Goal: Task Accomplishment & Management: Manage account settings

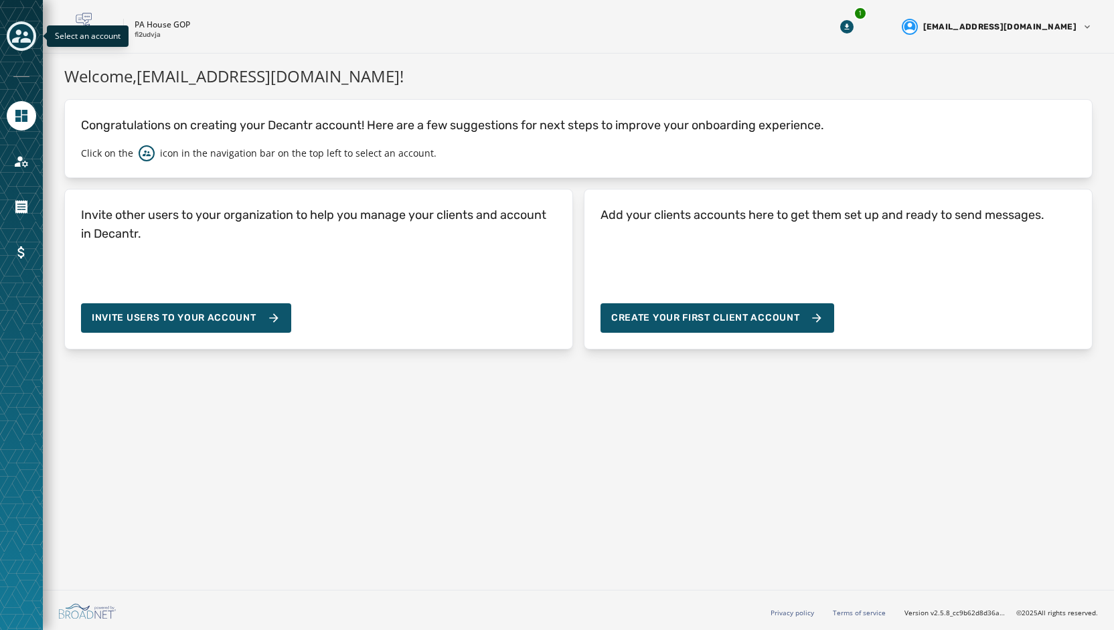
click at [19, 39] on icon "Toggle account select drawer" at bounding box center [21, 35] width 19 height 13
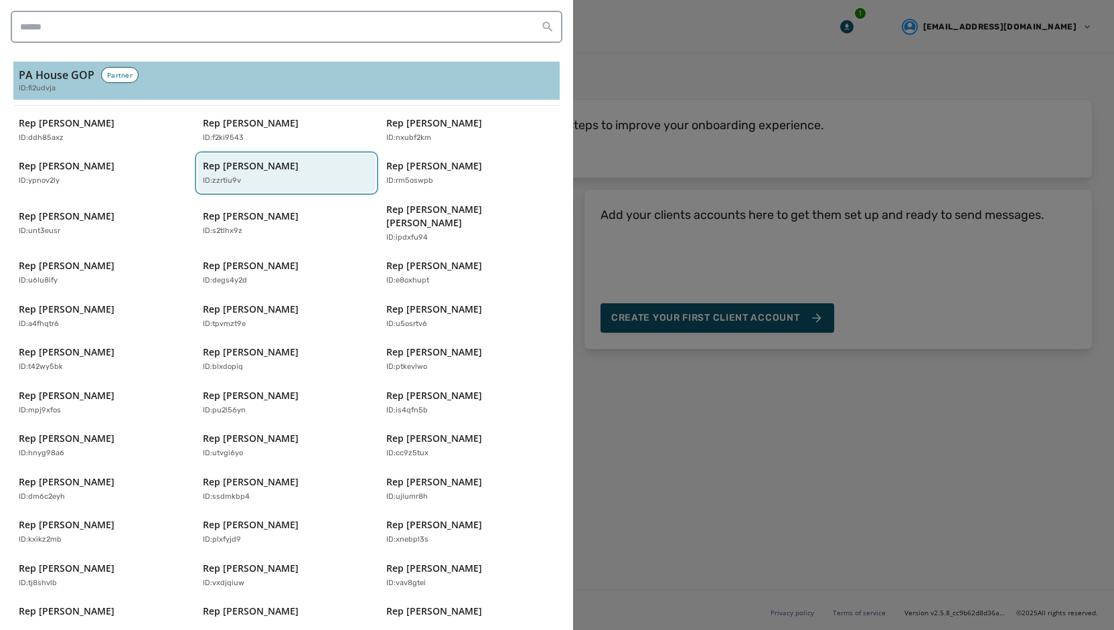
click at [258, 163] on p "Rep [PERSON_NAME]" at bounding box center [251, 165] width 96 height 13
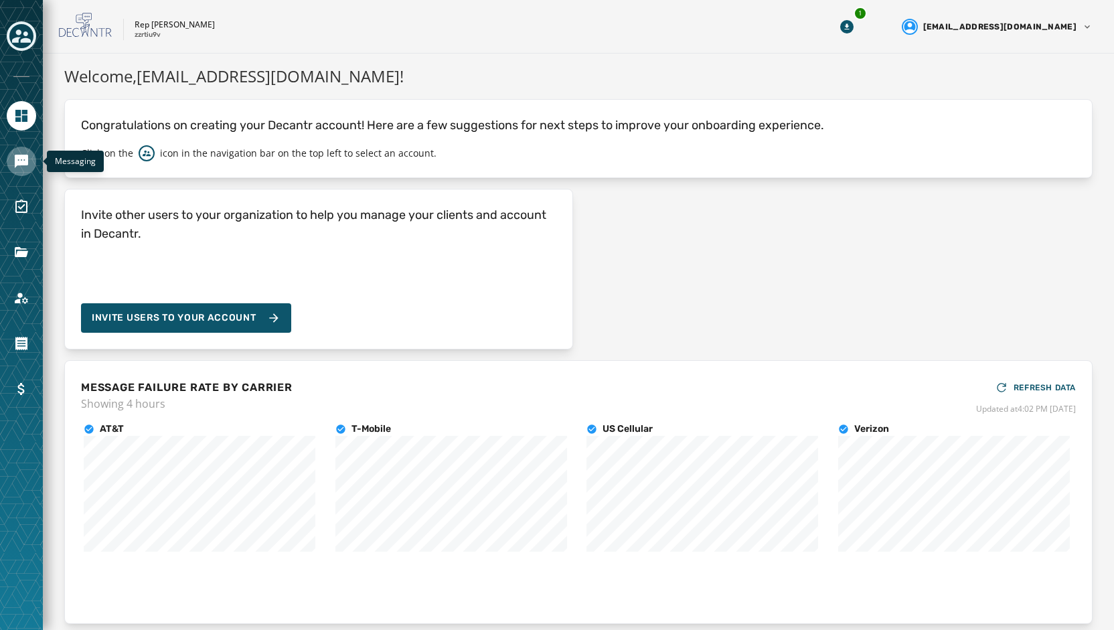
click at [16, 171] on link "Navigate to Messaging" at bounding box center [21, 161] width 29 height 29
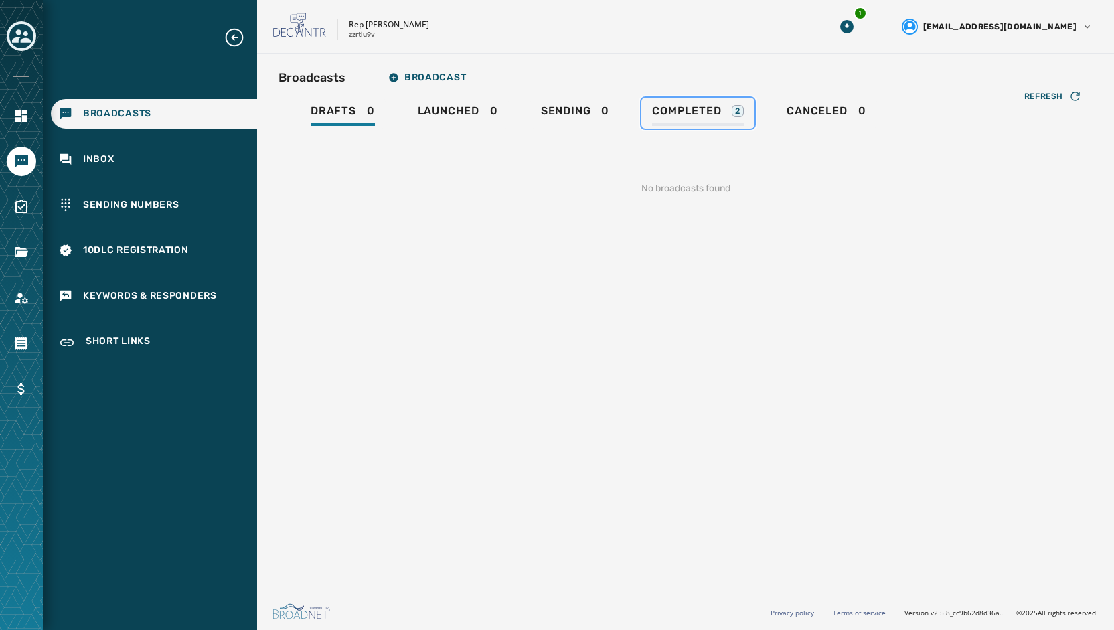
click at [684, 113] on span "Completed" at bounding box center [686, 110] width 69 height 13
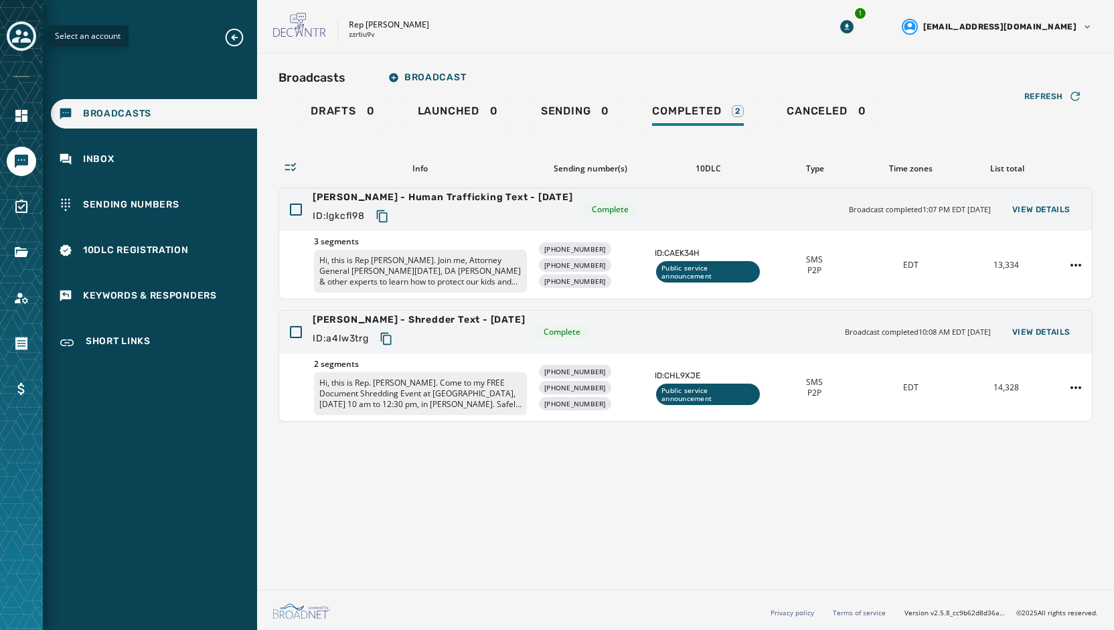
click at [19, 48] on button "Toggle account select drawer" at bounding box center [21, 35] width 29 height 29
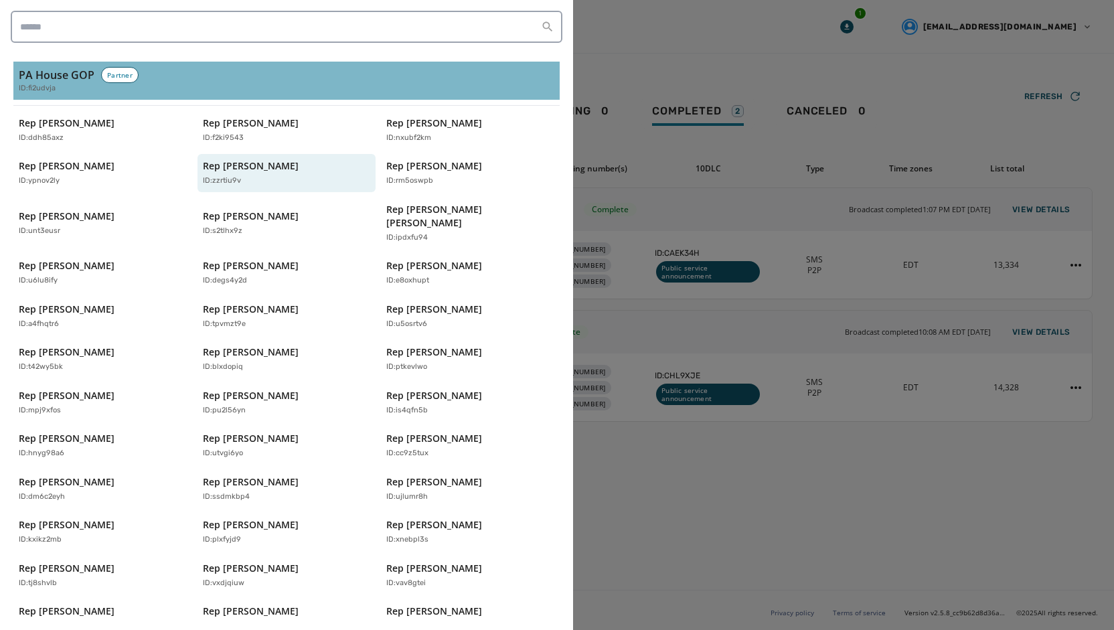
click at [94, 85] on div "ID: fi2udvja" at bounding box center [286, 88] width 535 height 11
